Goal: Information Seeking & Learning: Learn about a topic

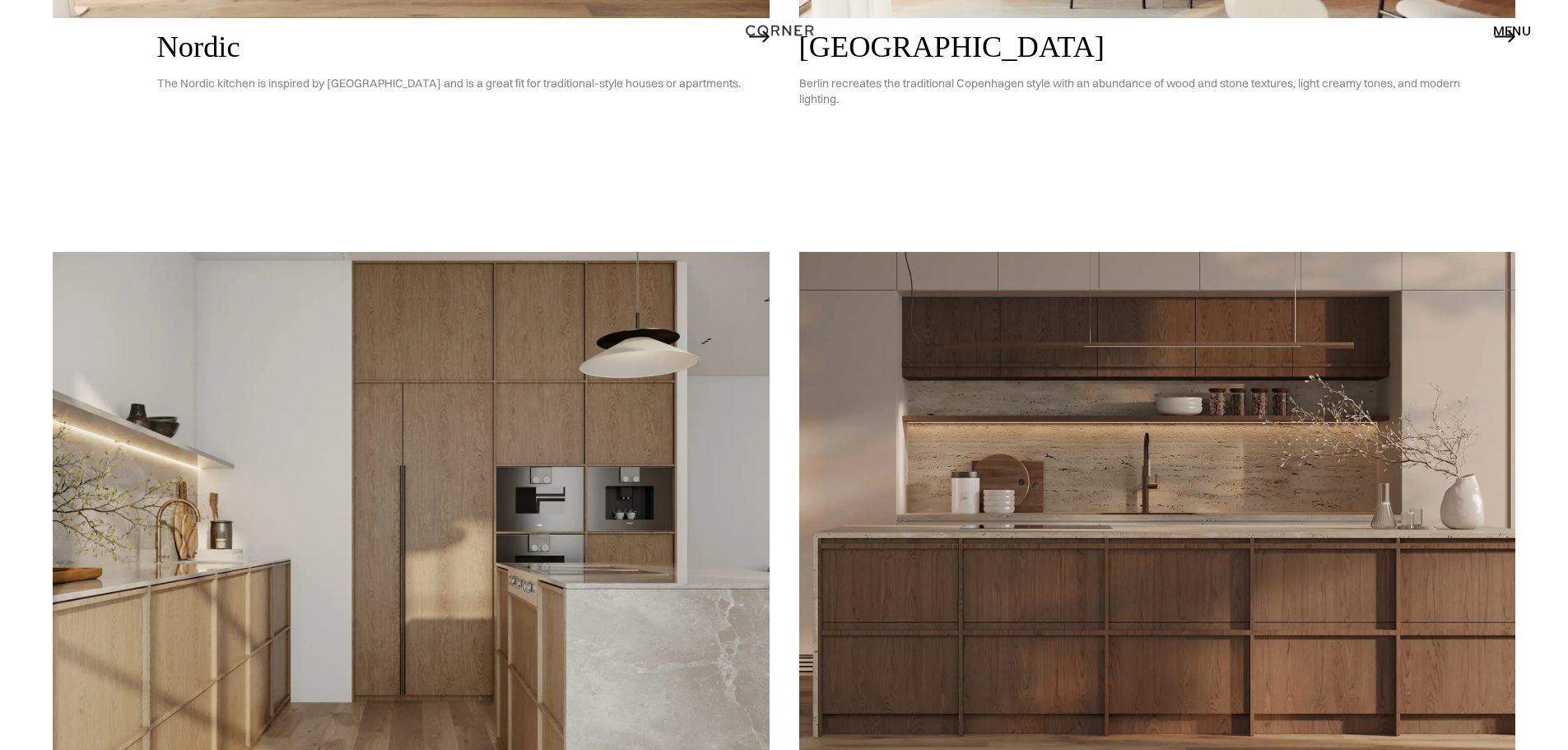
scroll to position [1235, 0]
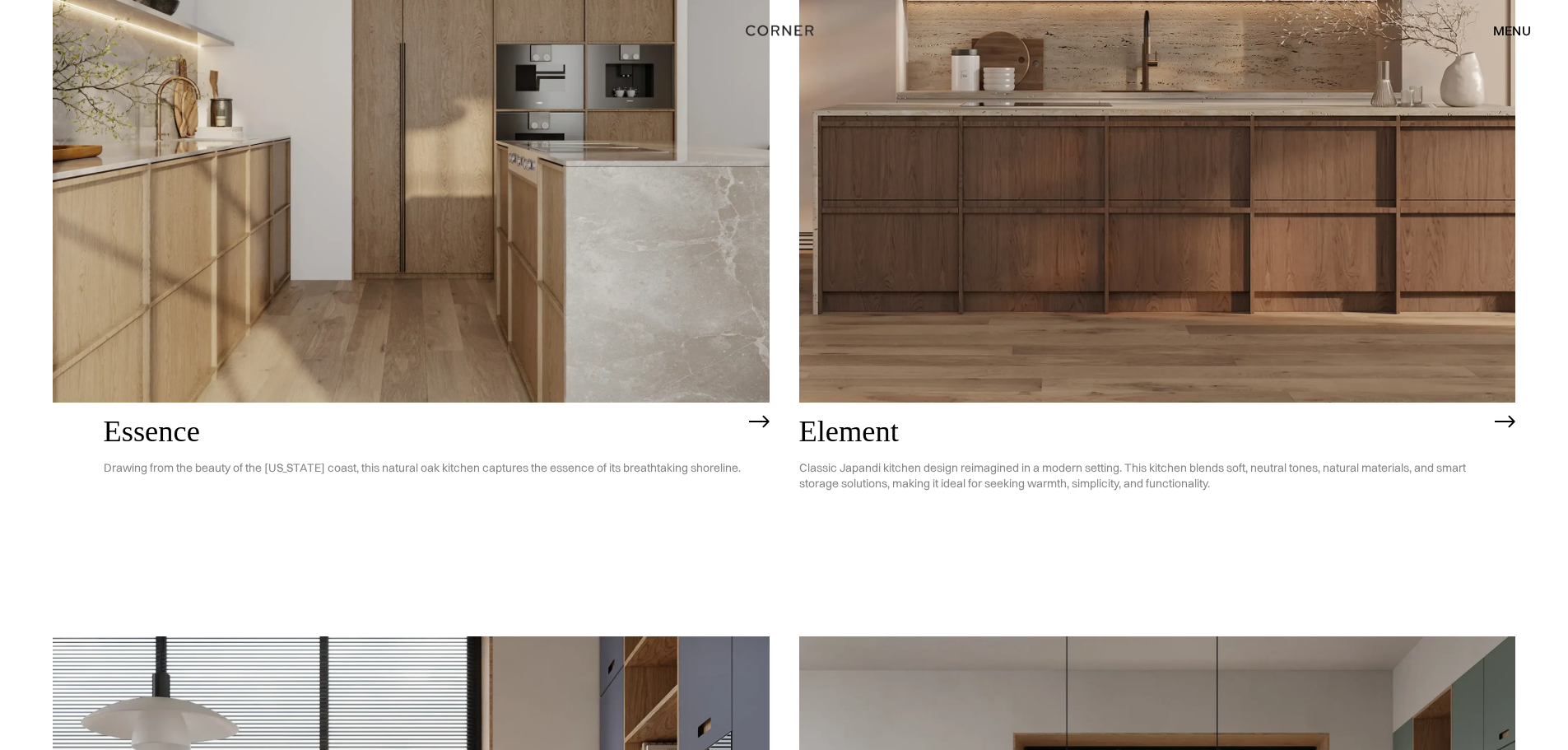
click at [1084, 218] on img at bounding box center [1157, 116] width 717 height 573
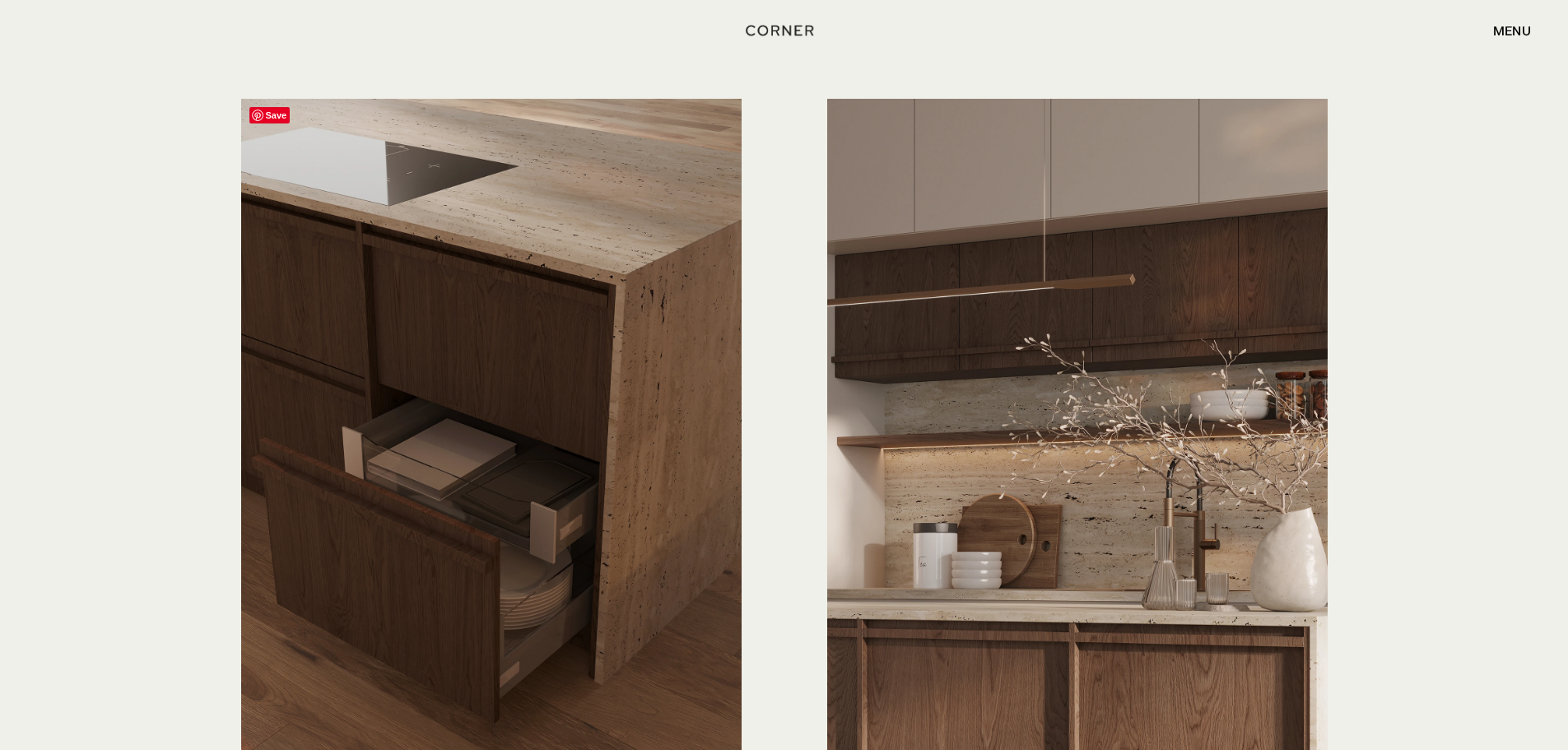
scroll to position [3705, 0]
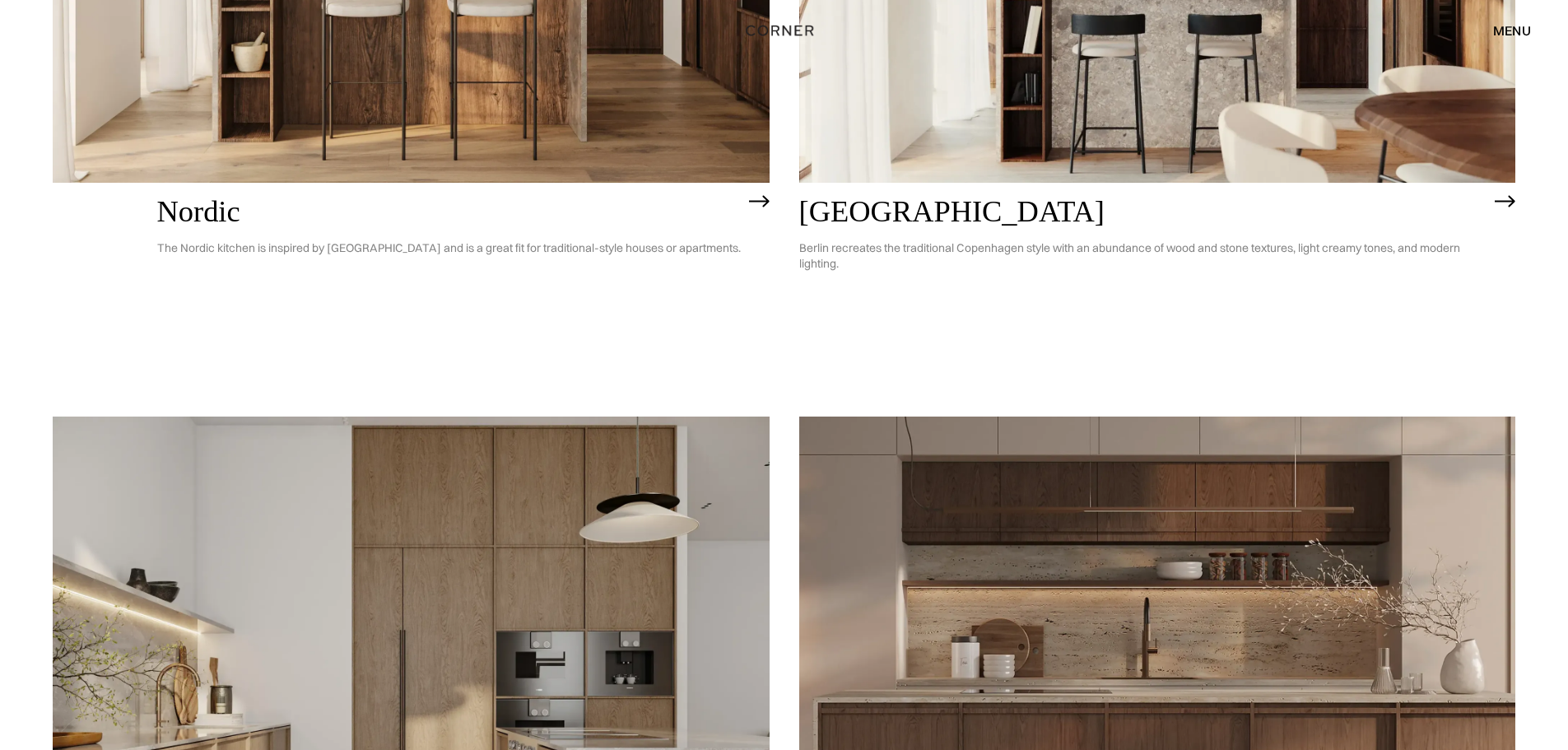
scroll to position [251, 0]
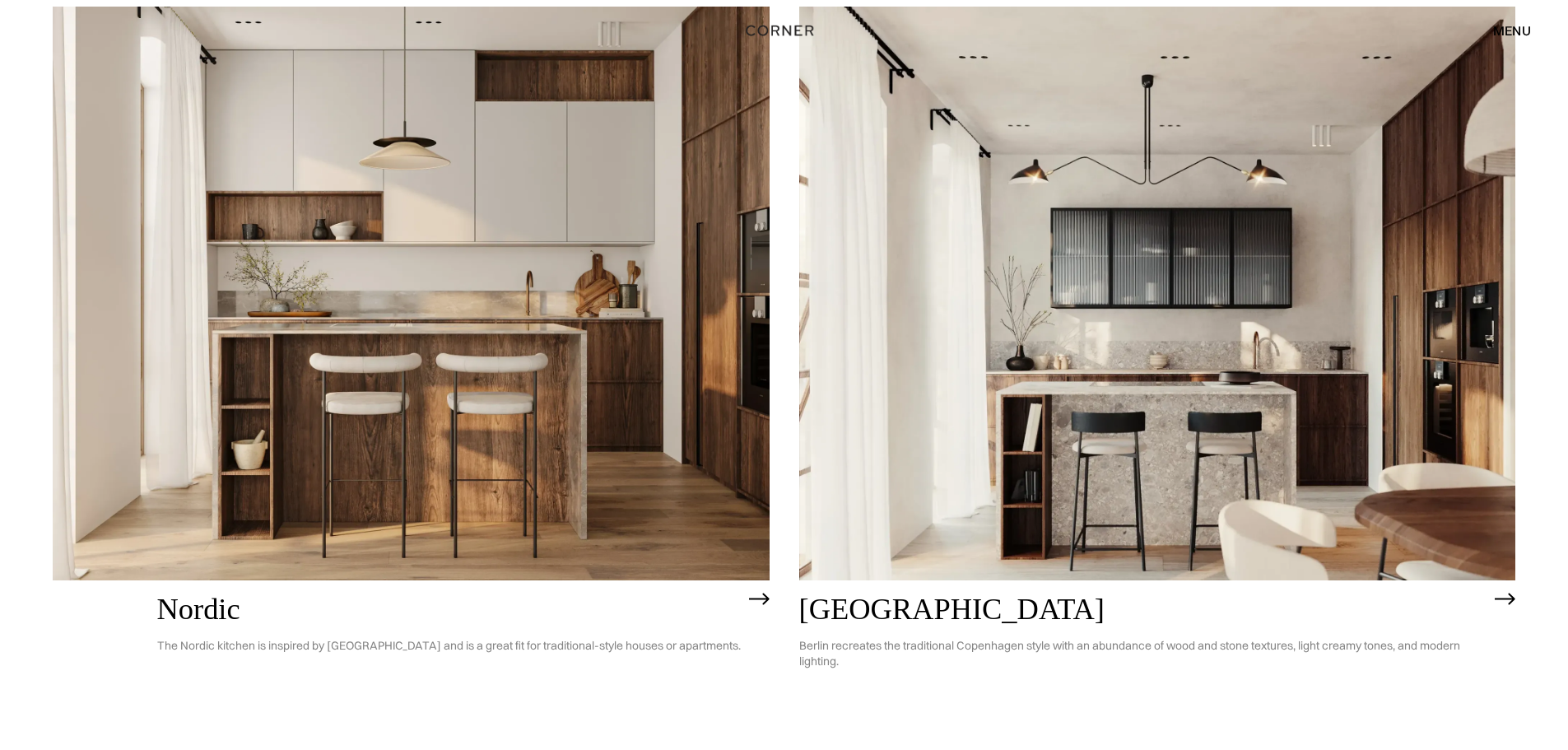
drag, startPoint x: 438, startPoint y: 265, endPoint x: 445, endPoint y: 278, distance: 14.8
click at [438, 265] on img at bounding box center [411, 293] width 717 height 573
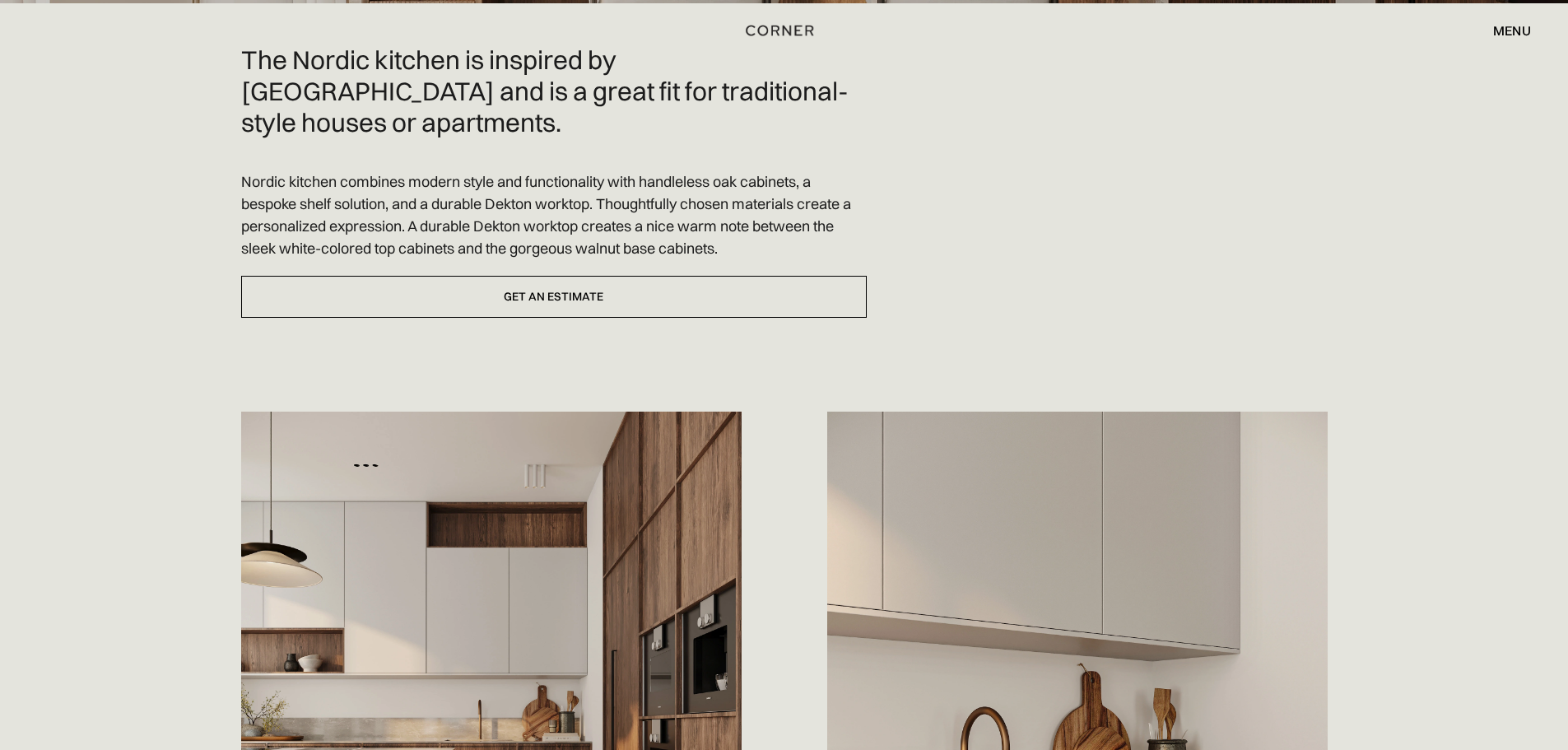
scroll to position [494, 0]
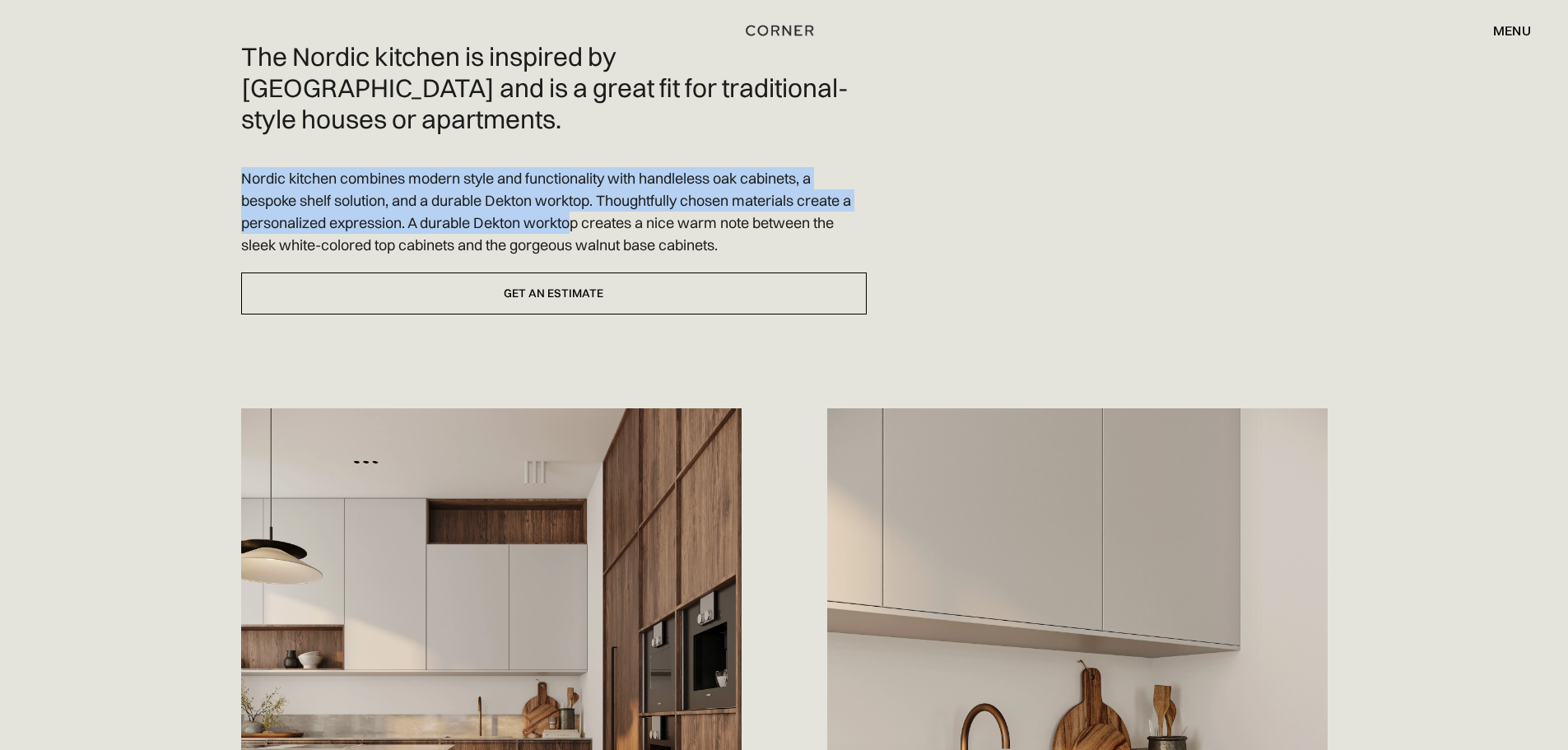
drag, startPoint x: 322, startPoint y: 125, endPoint x: 798, endPoint y: 194, distance: 481.0
click at [679, 195] on div "The Nordic kitchen is inspired by [GEOGRAPHIC_DATA] and is a great fit for trad…" at bounding box center [554, 178] width 626 height 274
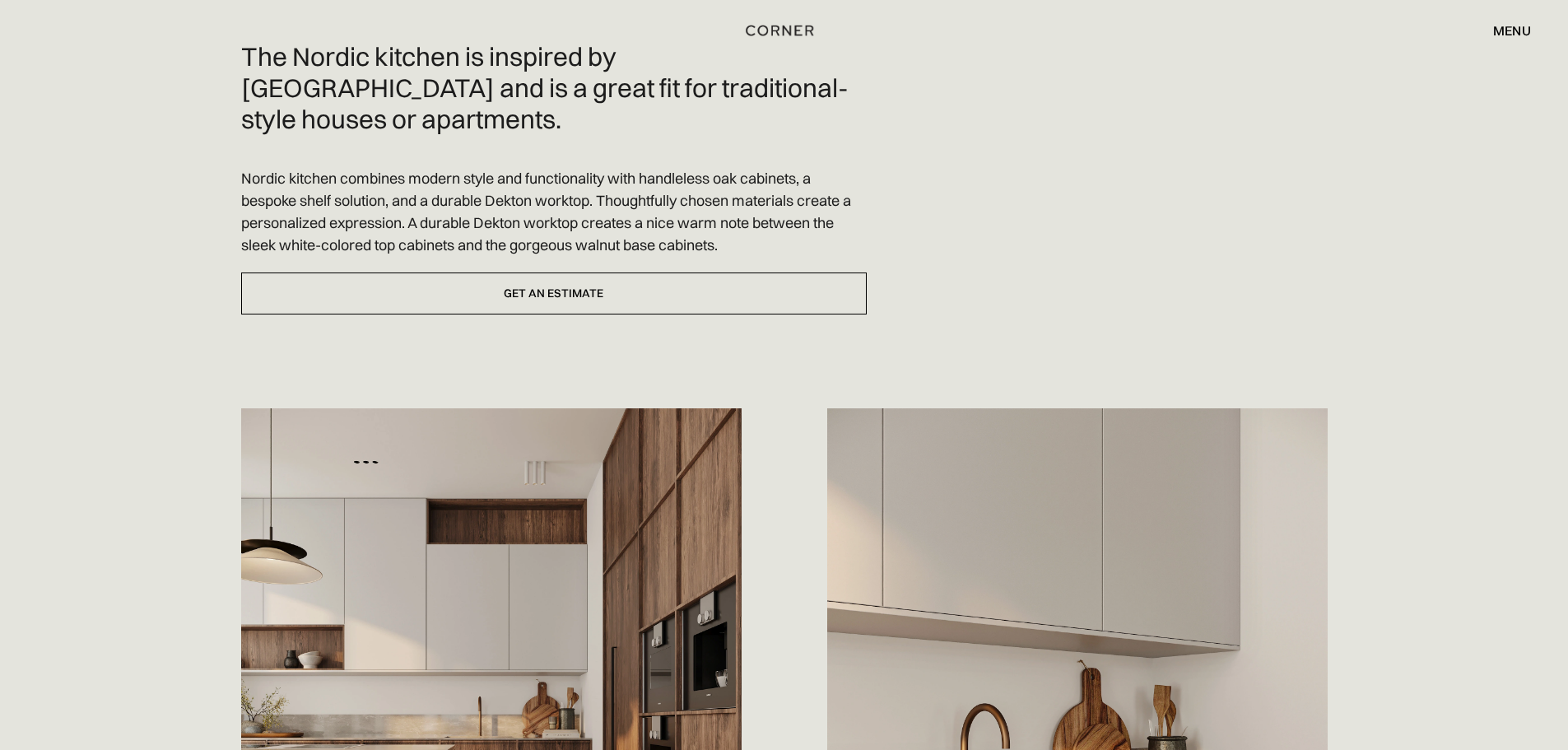
click at [1095, 169] on div "The Nordic kitchen is inspired by [GEOGRAPHIC_DATA] and is a great fit for trad…" at bounding box center [784, 572] width 1087 height 1062
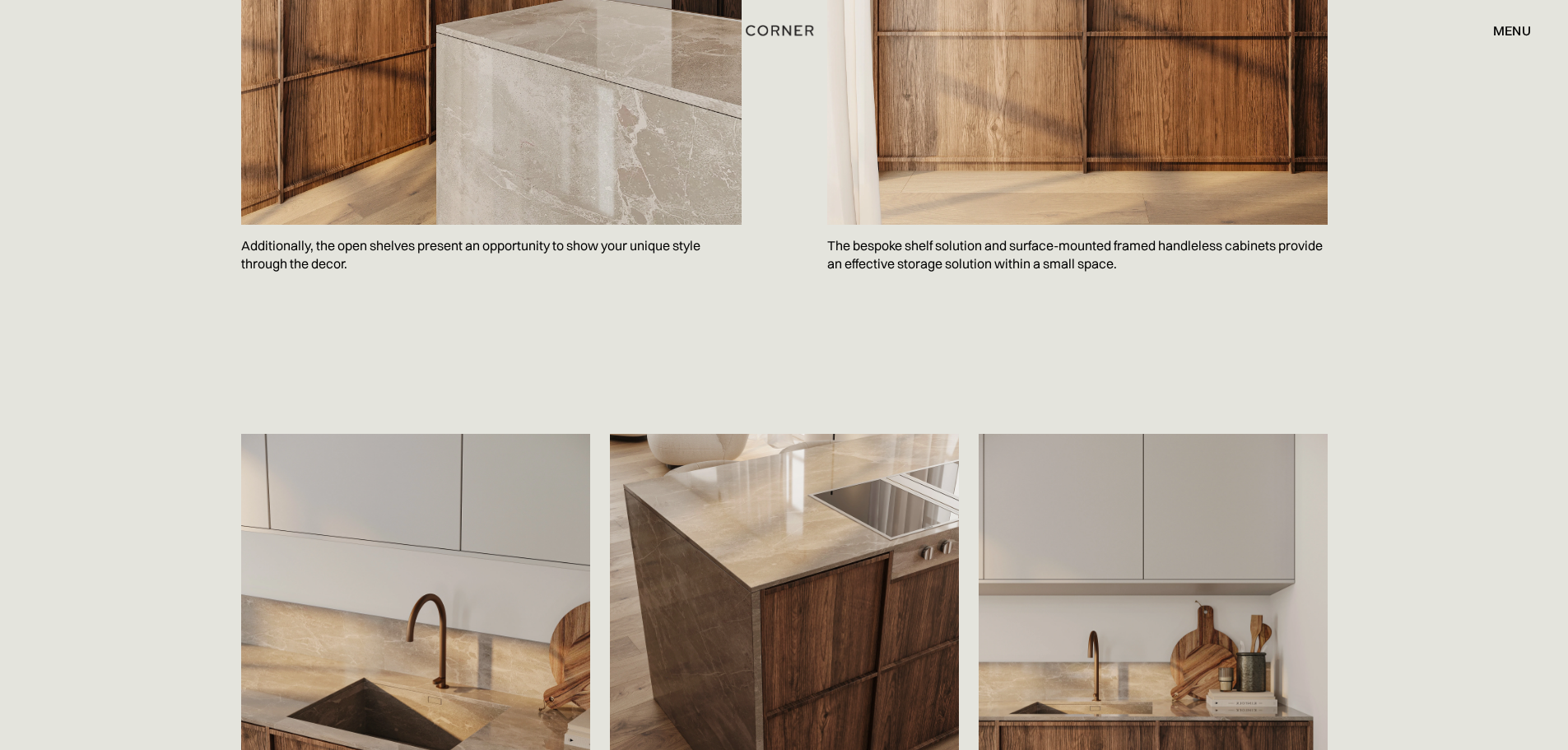
scroll to position [2471, 0]
